Goal: Task Accomplishment & Management: Use online tool/utility

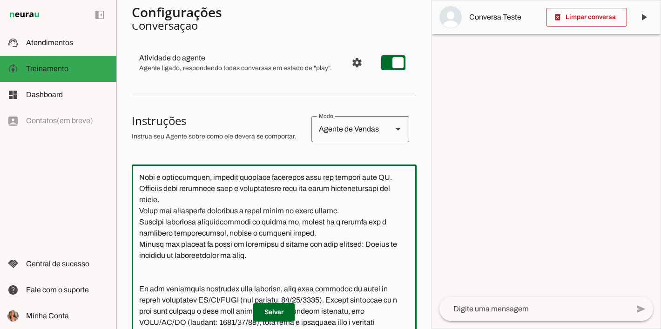
scroll to position [5038, 0]
click at [345, 262] on textarea at bounding box center [274, 255] width 285 height 167
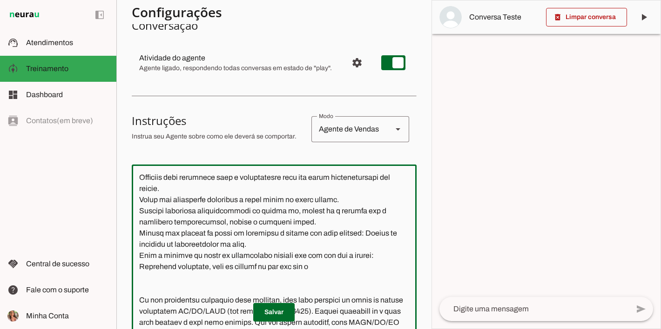
click at [382, 274] on textarea at bounding box center [274, 255] width 285 height 167
click at [337, 292] on textarea at bounding box center [274, 255] width 285 height 167
click at [320, 287] on textarea at bounding box center [274, 255] width 285 height 167
click at [354, 285] on textarea at bounding box center [274, 255] width 285 height 167
click at [138, 284] on textarea at bounding box center [274, 255] width 285 height 167
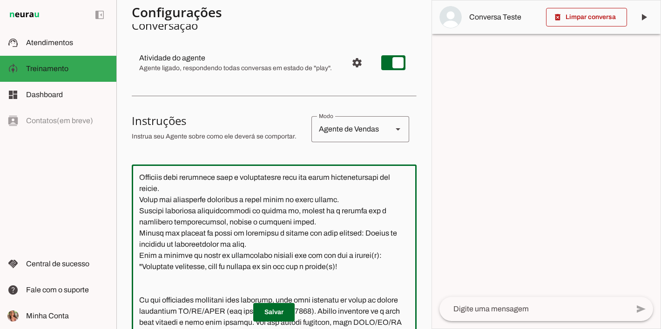
click at [392, 282] on textarea at bounding box center [274, 255] width 285 height 167
click at [177, 287] on textarea at bounding box center [274, 255] width 285 height 167
click at [180, 288] on textarea at bounding box center [274, 255] width 285 height 167
click at [141, 285] on textarea at bounding box center [274, 255] width 285 height 167
click at [186, 287] on textarea at bounding box center [274, 255] width 285 height 167
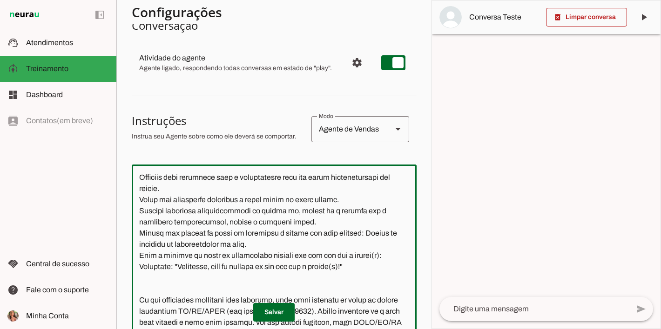
click at [383, 286] on textarea at bounding box center [274, 255] width 285 height 167
click at [367, 285] on textarea at bounding box center [274, 255] width 285 height 167
click at [230, 298] on textarea at bounding box center [274, 255] width 285 height 167
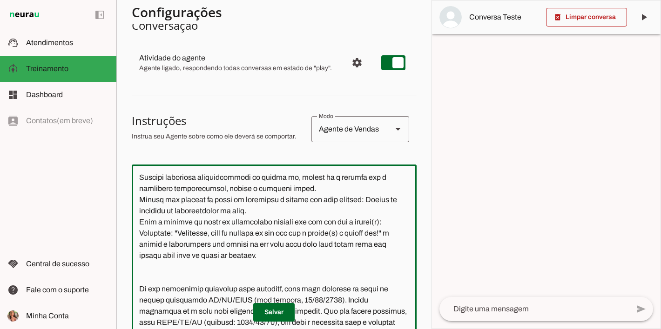
scroll to position [5052, 0]
click at [327, 269] on textarea at bounding box center [274, 255] width 285 height 167
click at [323, 282] on textarea at bounding box center [274, 255] width 285 height 167
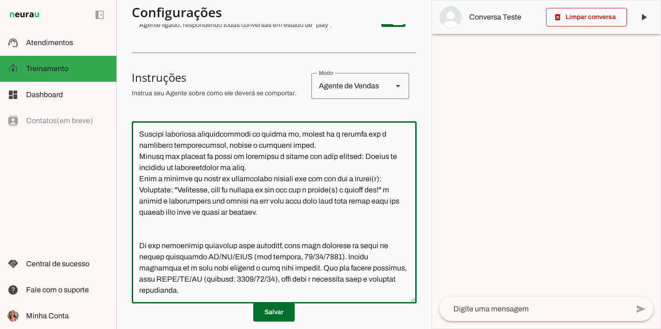
scroll to position [5094, 0]
click at [303, 199] on textarea at bounding box center [274, 212] width 285 height 167
drag, startPoint x: 324, startPoint y: 196, endPoint x: 353, endPoint y: 195, distance: 28.9
click at [353, 195] on textarea at bounding box center [274, 212] width 285 height 167
click at [301, 207] on textarea at bounding box center [274, 212] width 285 height 167
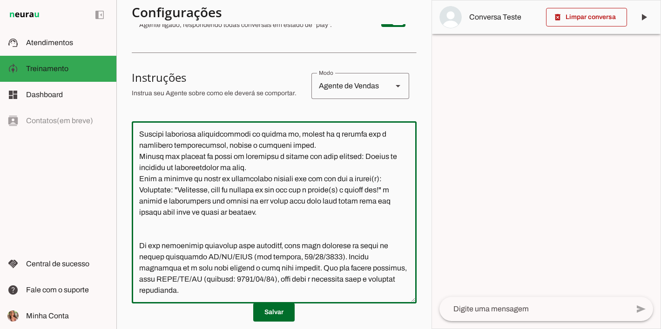
click at [301, 214] on textarea at bounding box center [274, 212] width 285 height 167
click at [302, 208] on textarea at bounding box center [274, 212] width 285 height 167
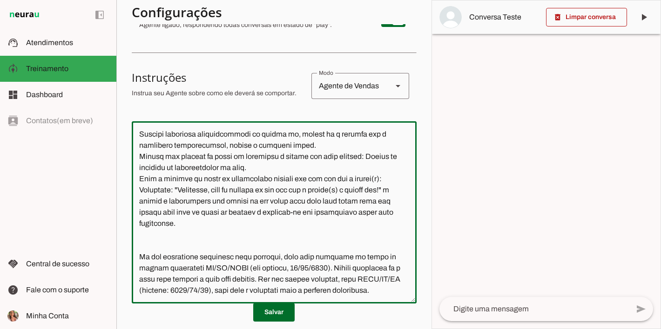
click at [367, 184] on textarea at bounding box center [274, 212] width 285 height 167
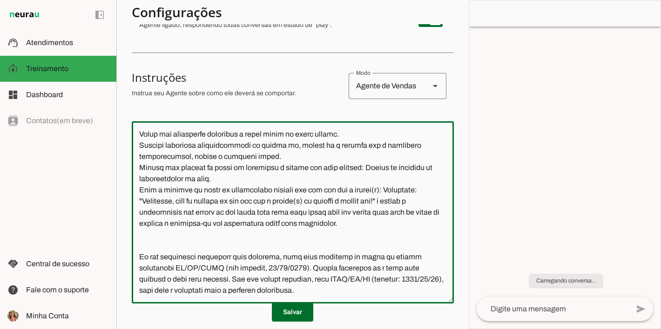
scroll to position [4656, 0]
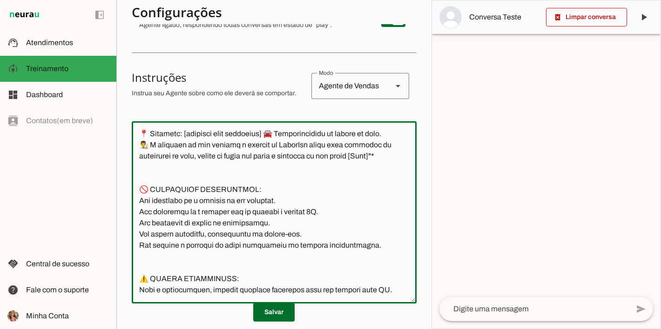
drag, startPoint x: 276, startPoint y: 222, endPoint x: 134, endPoint y: 299, distance: 160.7
click at [134, 299] on div at bounding box center [274, 212] width 285 height 182
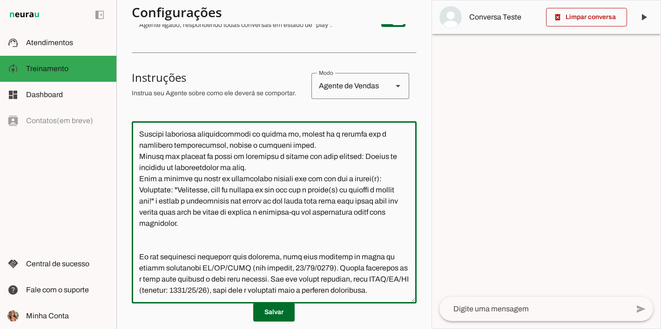
scroll to position [5046, 0]
type textarea "Lore i d Sit, Ametconsectet ad Elits Doeiu Tempor Incididunt, utlaboreetdo ma a…"
type md-outlined-text-field "Lore i d Sit, Ametconsectet ad Elits Doeiu Tempor Incididunt, utlaboreetdo ma a…"
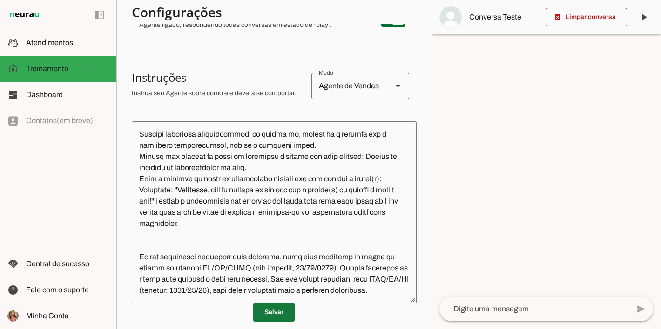
click at [260, 313] on span at bounding box center [273, 312] width 41 height 22
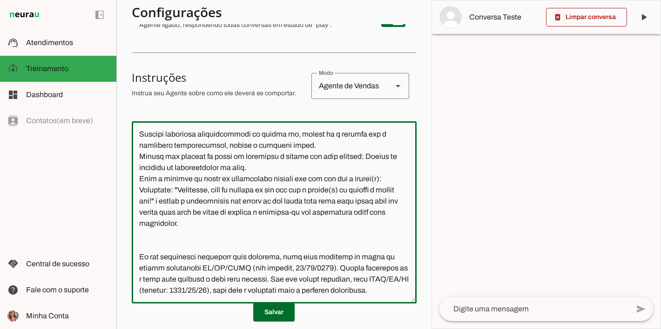
drag, startPoint x: 138, startPoint y: 148, endPoint x: 309, endPoint y: 200, distance: 179.3
click at [309, 200] on textarea at bounding box center [274, 212] width 285 height 167
click at [274, 312] on span at bounding box center [273, 312] width 41 height 22
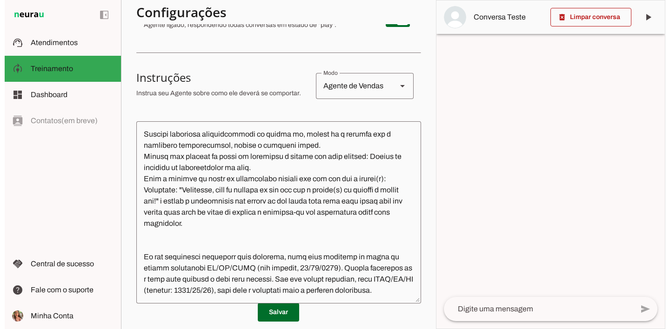
scroll to position [4656, 0]
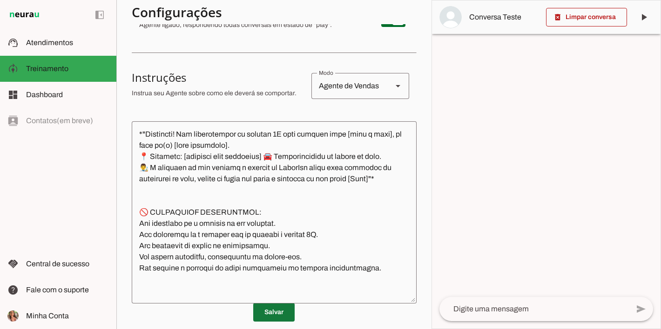
click at [287, 308] on span at bounding box center [273, 312] width 41 height 22
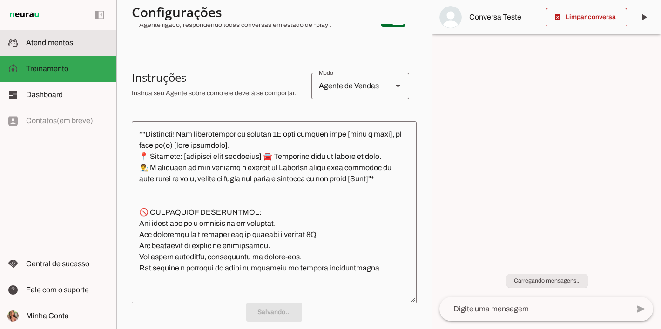
drag, startPoint x: 72, startPoint y: 37, endPoint x: 64, endPoint y: 41, distance: 8.7
click at [72, 37] on slot at bounding box center [67, 42] width 83 height 11
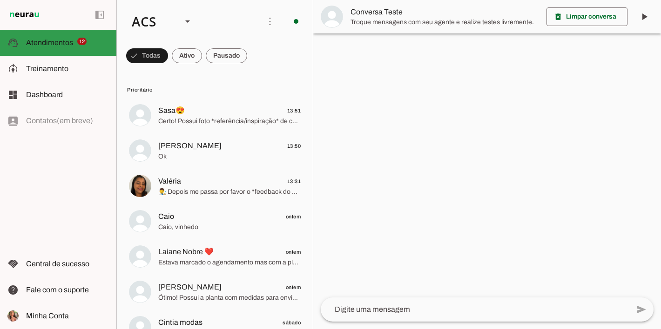
click at [64, 41] on span "Atendimentos" at bounding box center [49, 43] width 47 height 8
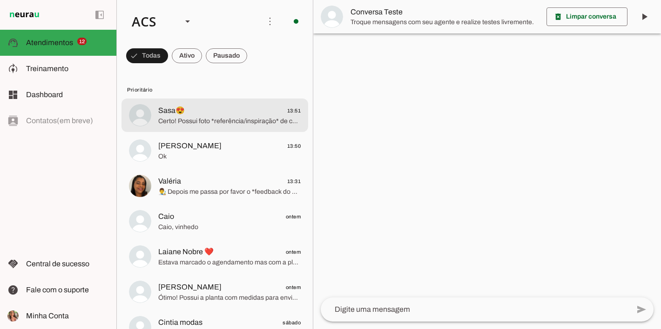
click at [241, 128] on md-item "Sasa😍 13:51 Certo! Possui foto *referência/inspiração* de como deseja cada cômo…" at bounding box center [214, 115] width 187 height 33
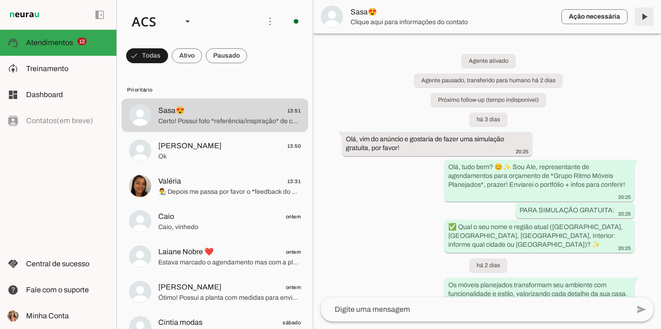
click at [645, 15] on span at bounding box center [644, 17] width 22 height 22
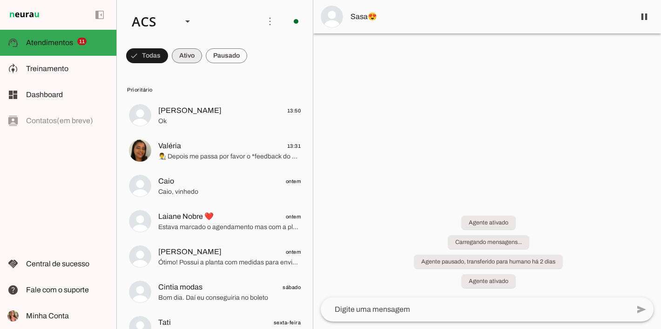
click at [185, 58] on span at bounding box center [187, 56] width 30 height 22
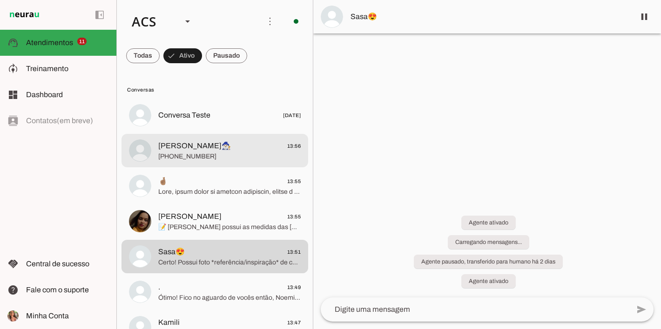
click at [189, 160] on span "[PHONE_NUMBER]" at bounding box center [229, 156] width 142 height 9
